Goal: Transaction & Acquisition: Subscribe to service/newsletter

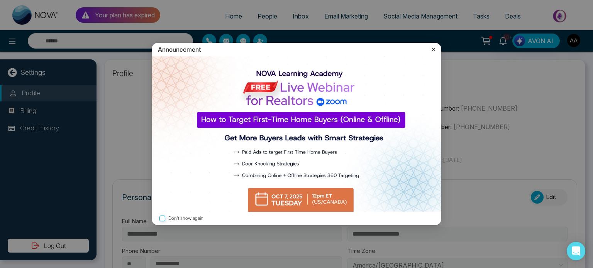
type input "**********"
drag, startPoint x: 434, startPoint y: 48, endPoint x: 430, endPoint y: 48, distance: 4.7
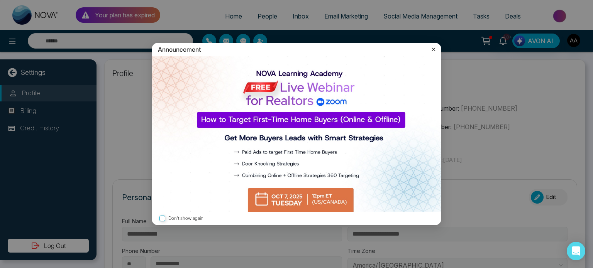
click at [434, 48] on icon at bounding box center [434, 50] width 8 height 8
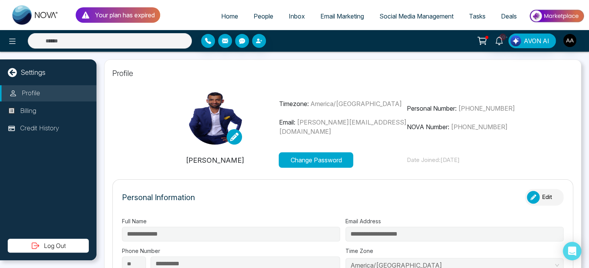
click at [260, 20] on span "People" at bounding box center [264, 16] width 20 height 8
click at [262, 18] on span "People" at bounding box center [264, 16] width 20 height 8
click at [254, 20] on span "People" at bounding box center [264, 16] width 20 height 8
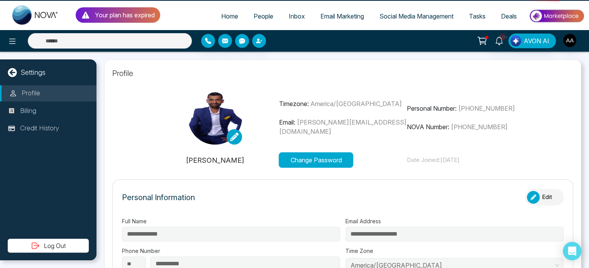
click at [256, 20] on span "People" at bounding box center [264, 16] width 20 height 8
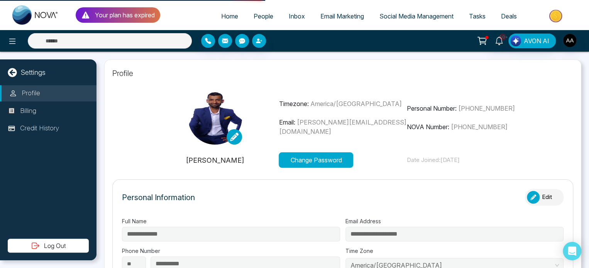
click at [256, 20] on span "People" at bounding box center [264, 16] width 20 height 8
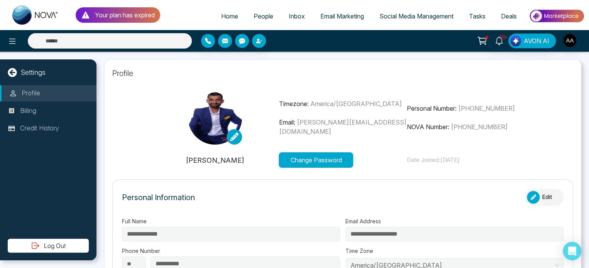
click at [229, 17] on span "Home" at bounding box center [229, 16] width 17 height 8
drag, startPoint x: 25, startPoint y: 47, endPoint x: 19, endPoint y: 44, distance: 7.3
click at [25, 47] on div at bounding box center [106, 40] width 172 height 15
click at [17, 43] on icon at bounding box center [12, 41] width 9 height 9
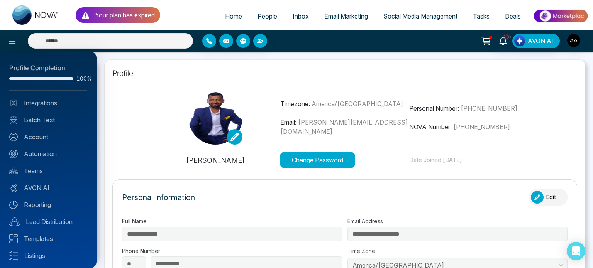
click at [177, 162] on div at bounding box center [296, 134] width 593 height 268
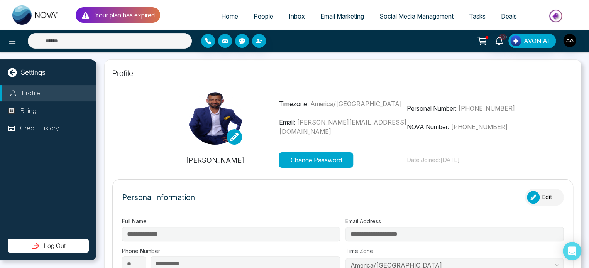
click at [232, 22] on link "Home" at bounding box center [230, 16] width 32 height 15
click at [136, 15] on p "Your plan has expired" at bounding box center [125, 14] width 60 height 9
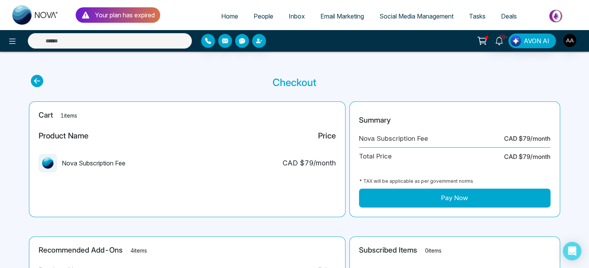
click at [224, 19] on span "Home" at bounding box center [229, 16] width 17 height 8
click at [555, 18] on img at bounding box center [557, 15] width 56 height 17
select select
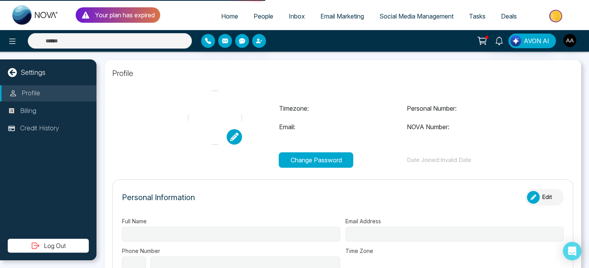
type input "**********"
select select "**"
type input "**********"
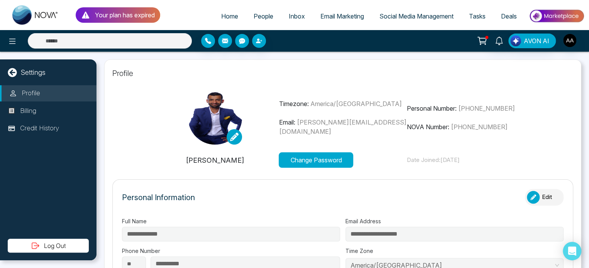
click at [576, 44] on div "AVON AI" at bounding box center [466, 41] width 236 height 15
type input "**********"
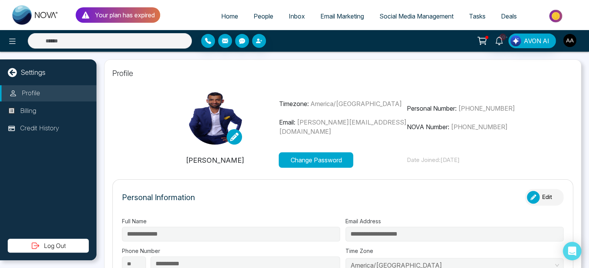
click at [567, 46] on img "button" at bounding box center [570, 40] width 13 height 13
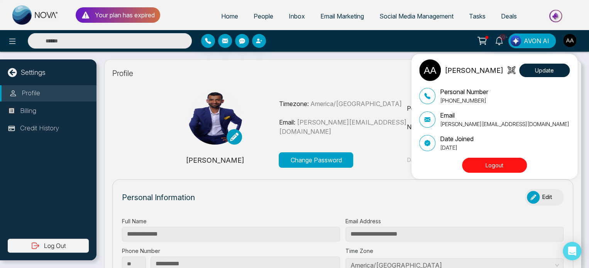
click at [496, 163] on button "Logout" at bounding box center [494, 165] width 65 height 15
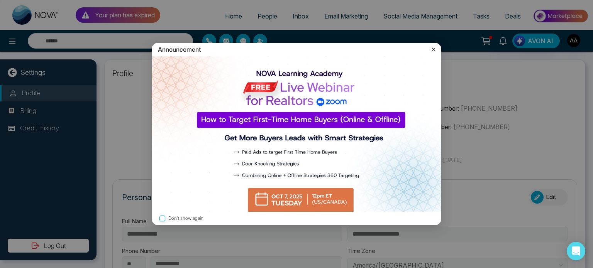
type input "**********"
click at [433, 49] on icon at bounding box center [434, 50] width 8 height 8
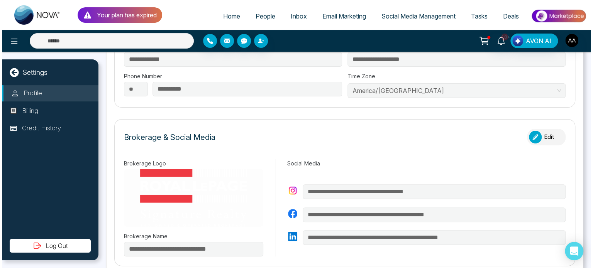
scroll to position [172, 0]
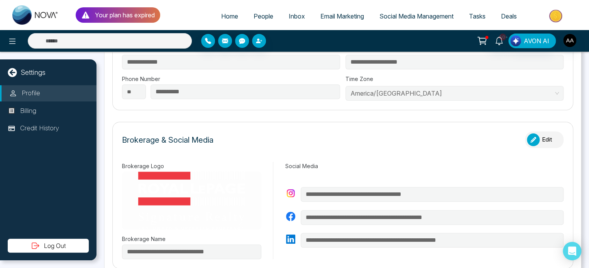
click at [57, 243] on button "Log Out" at bounding box center [48, 246] width 81 height 14
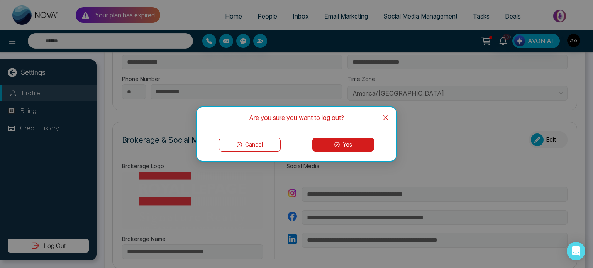
click at [351, 147] on button "Yes" at bounding box center [343, 145] width 62 height 14
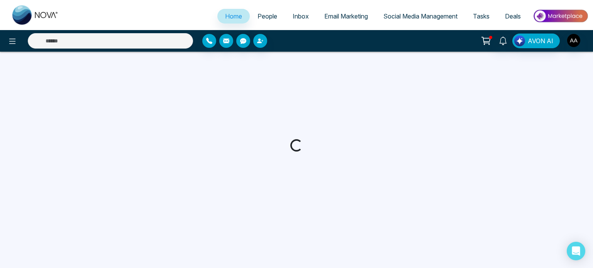
select select "*"
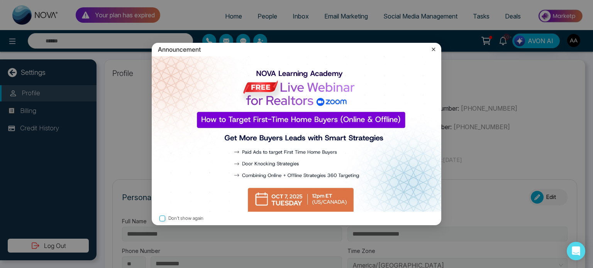
type input "**********"
click at [433, 49] on icon at bounding box center [434, 50] width 8 height 8
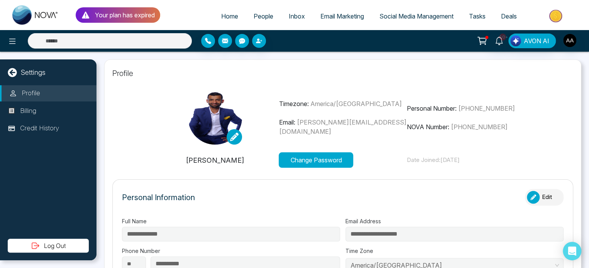
click at [246, 24] on link "People" at bounding box center [263, 16] width 35 height 15
click at [257, 20] on span "People" at bounding box center [264, 16] width 20 height 8
click at [552, 21] on img at bounding box center [557, 15] width 56 height 17
click at [570, 39] on img "button" at bounding box center [570, 40] width 13 height 13
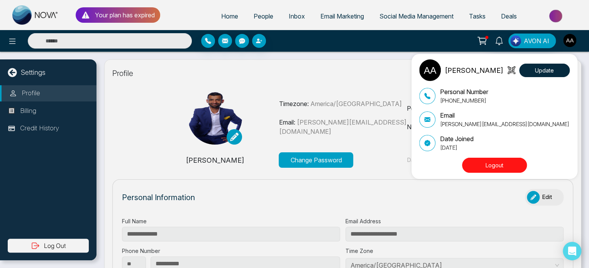
type input "**********"
click at [501, 165] on button "Logout" at bounding box center [494, 165] width 65 height 15
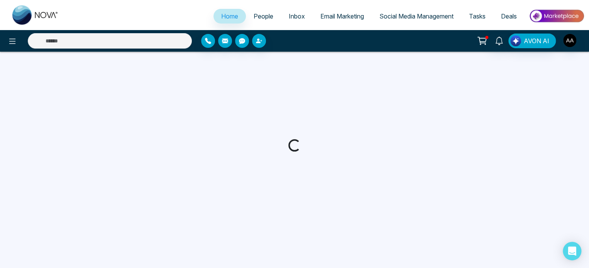
select select "*"
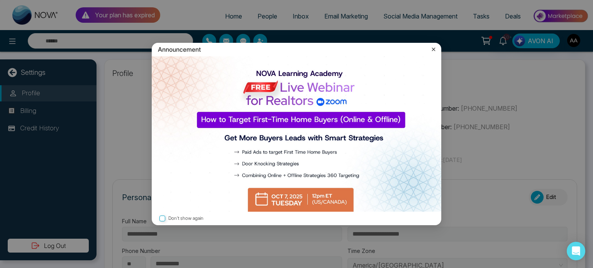
type input "**********"
click at [431, 49] on icon at bounding box center [434, 50] width 8 height 8
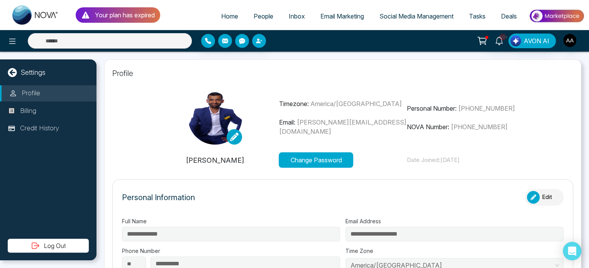
click at [255, 16] on span "People" at bounding box center [264, 16] width 20 height 8
click at [257, 19] on span "People" at bounding box center [264, 16] width 20 height 8
click at [260, 19] on span "People" at bounding box center [264, 16] width 20 height 8
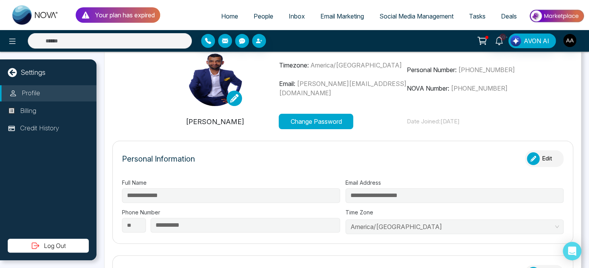
scroll to position [77, 0]
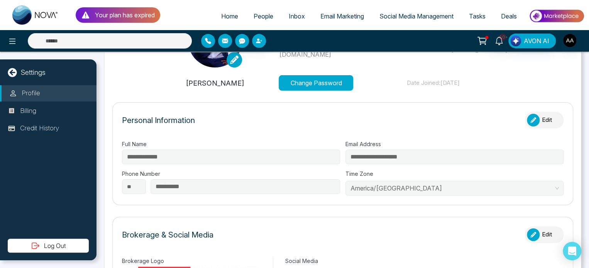
click at [477, 41] on icon at bounding box center [482, 41] width 11 height 11
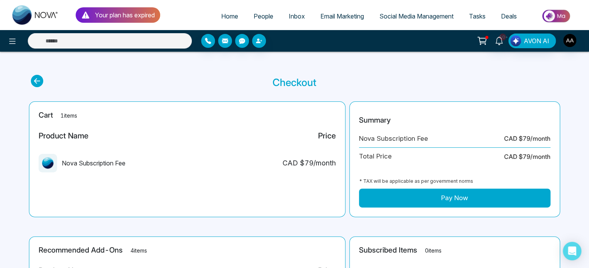
click at [477, 41] on icon at bounding box center [482, 41] width 11 height 11
click at [257, 20] on span "People" at bounding box center [264, 16] width 20 height 8
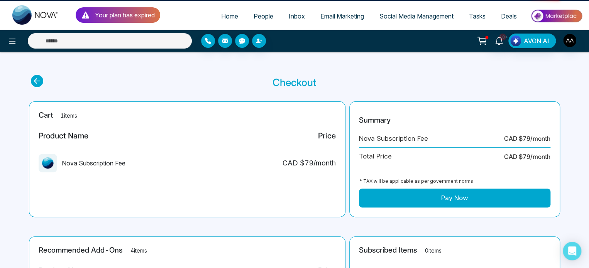
click at [257, 20] on span "People" at bounding box center [264, 16] width 20 height 8
